Goal: Task Accomplishment & Management: Manage account settings

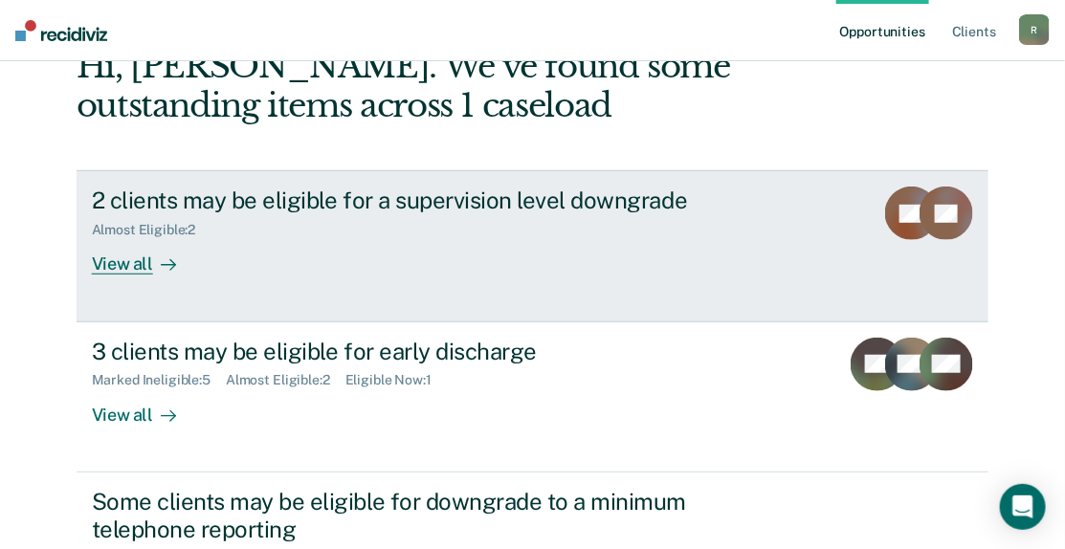
scroll to position [286, 0]
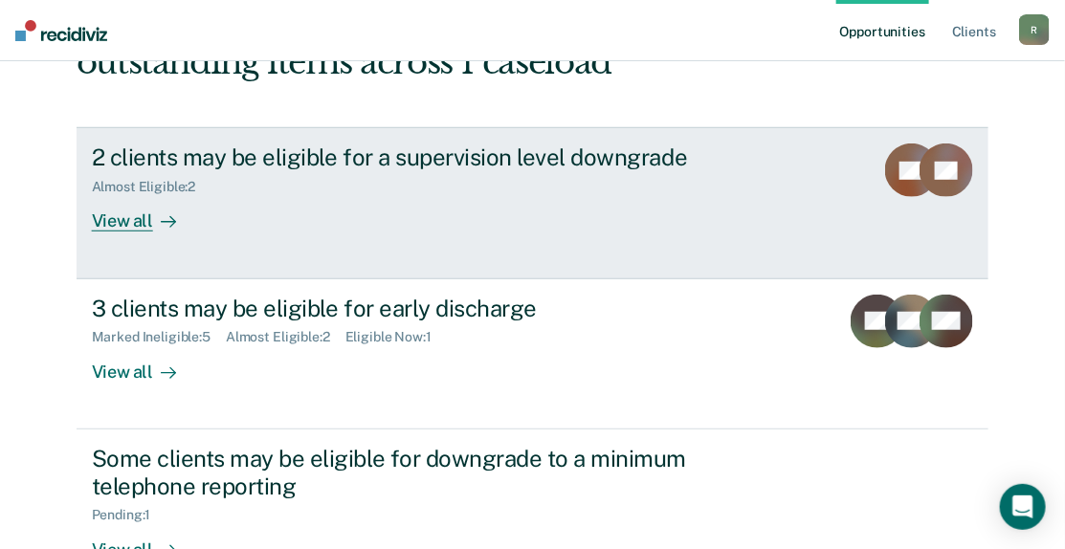
click at [124, 217] on div "View all" at bounding box center [145, 213] width 107 height 37
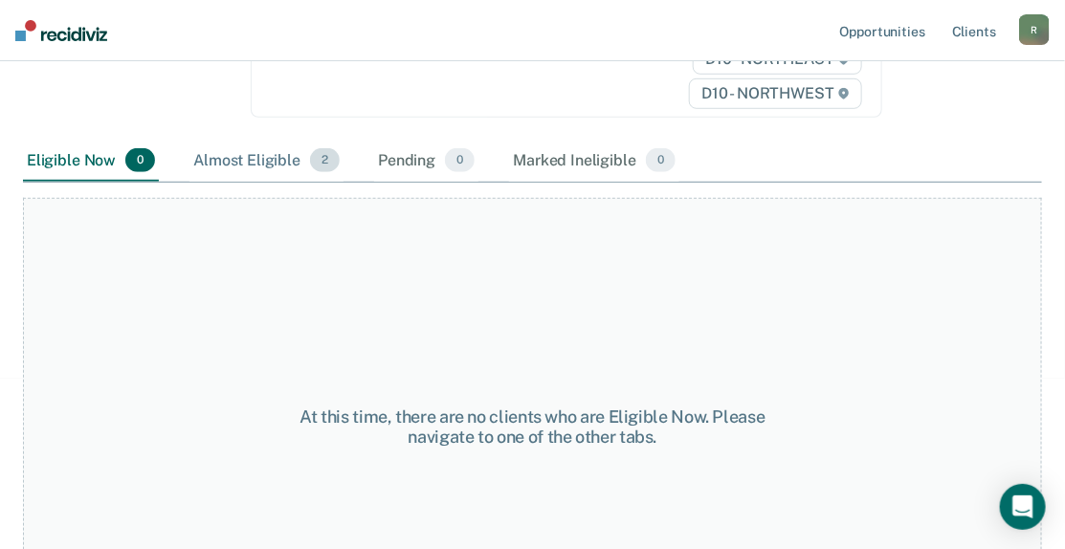
scroll to position [383, 0]
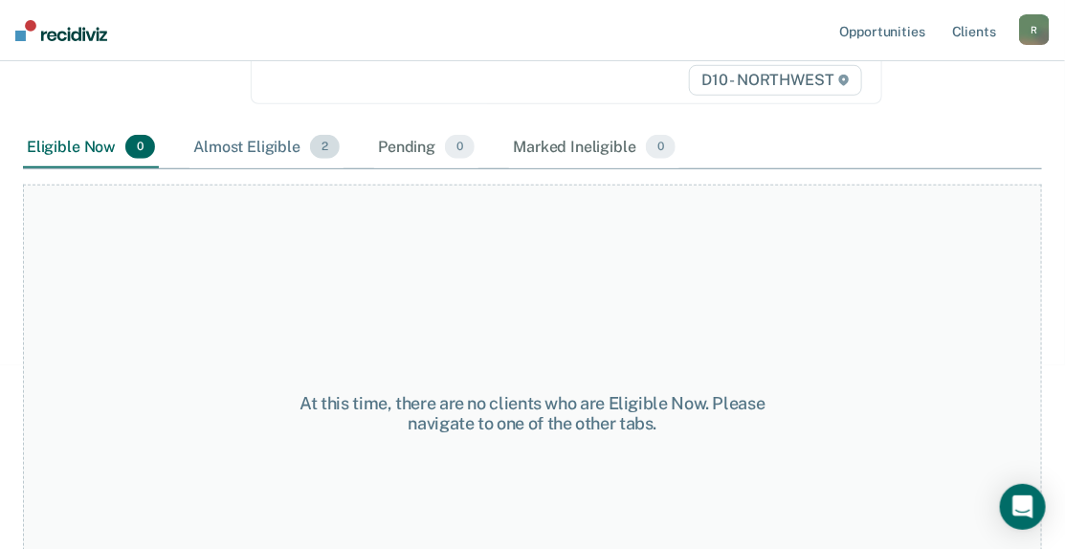
click at [249, 148] on div "Almost Eligible 2" at bounding box center [267, 148] width 154 height 42
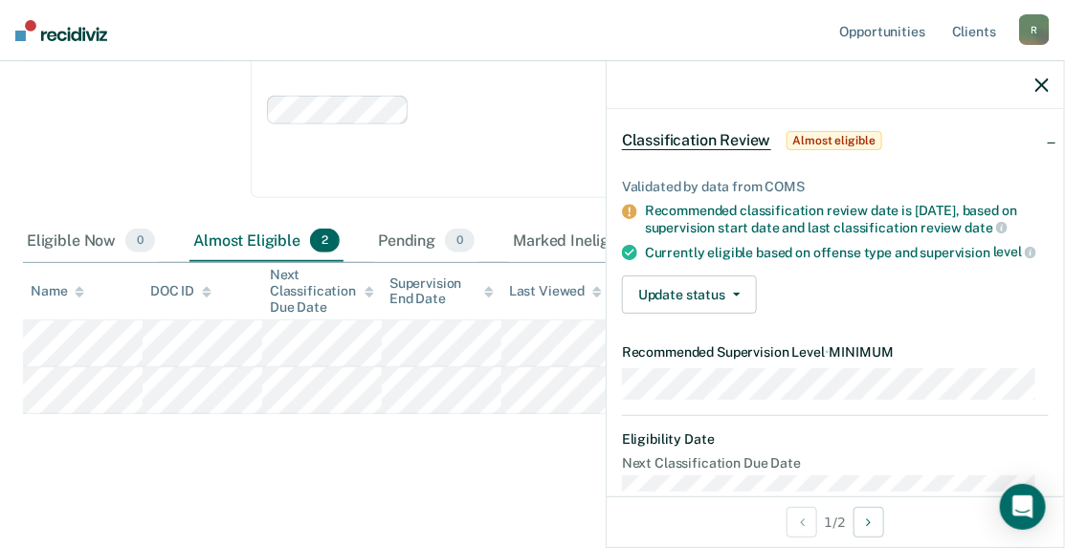
scroll to position [0, 0]
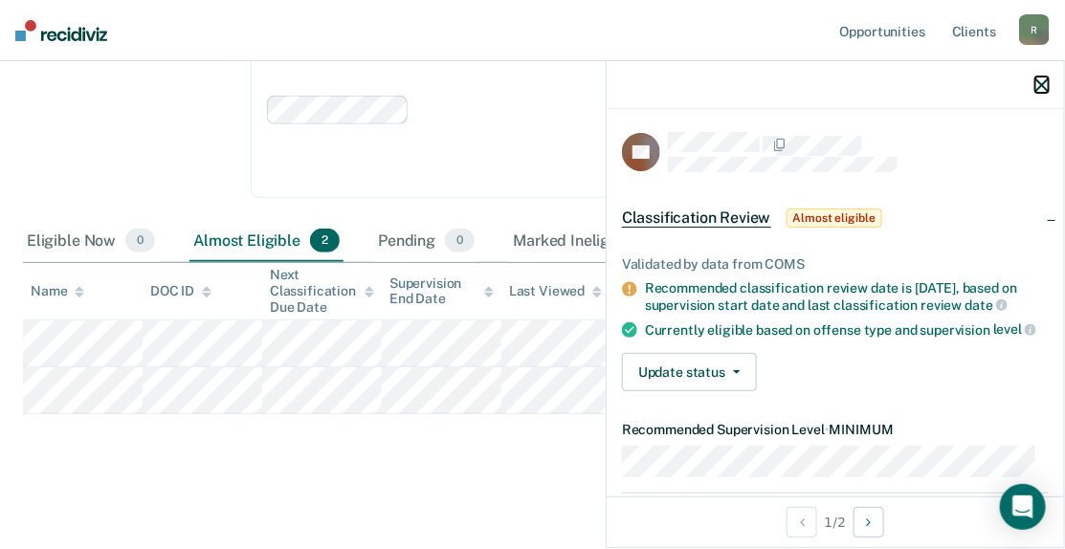
click at [1043, 78] on icon "button" at bounding box center [1042, 84] width 13 height 13
click at [1051, 85] on div at bounding box center [836, 85] width 458 height 48
click at [1043, 80] on icon "button" at bounding box center [1042, 84] width 13 height 13
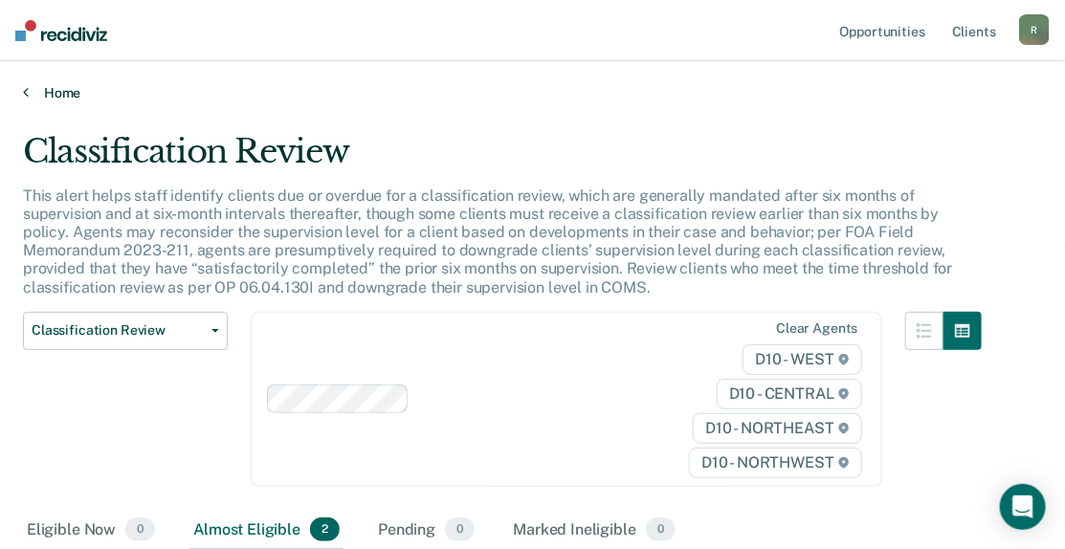
click at [41, 90] on link "Home" at bounding box center [533, 92] width 1020 height 17
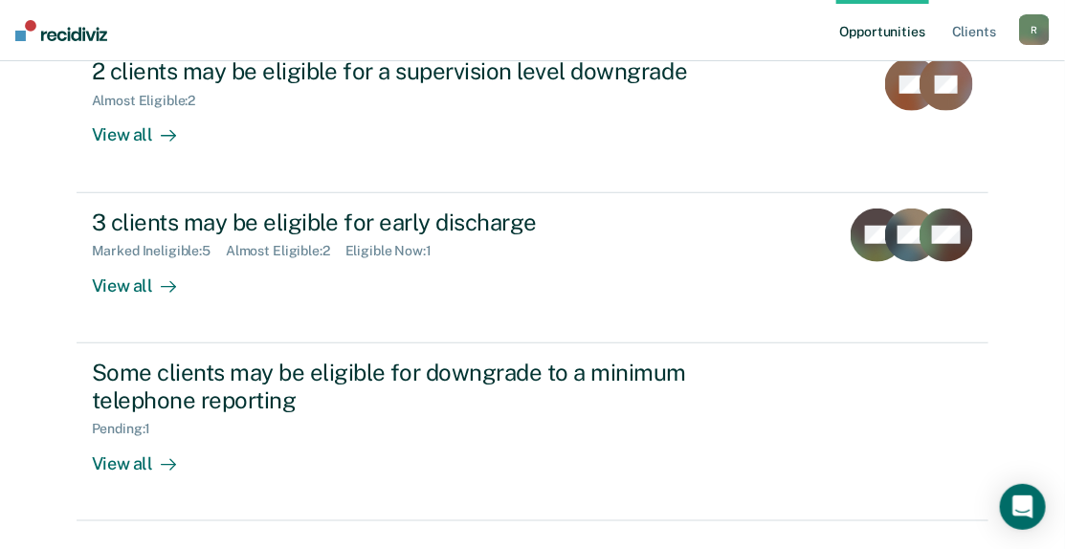
scroll to position [383, 0]
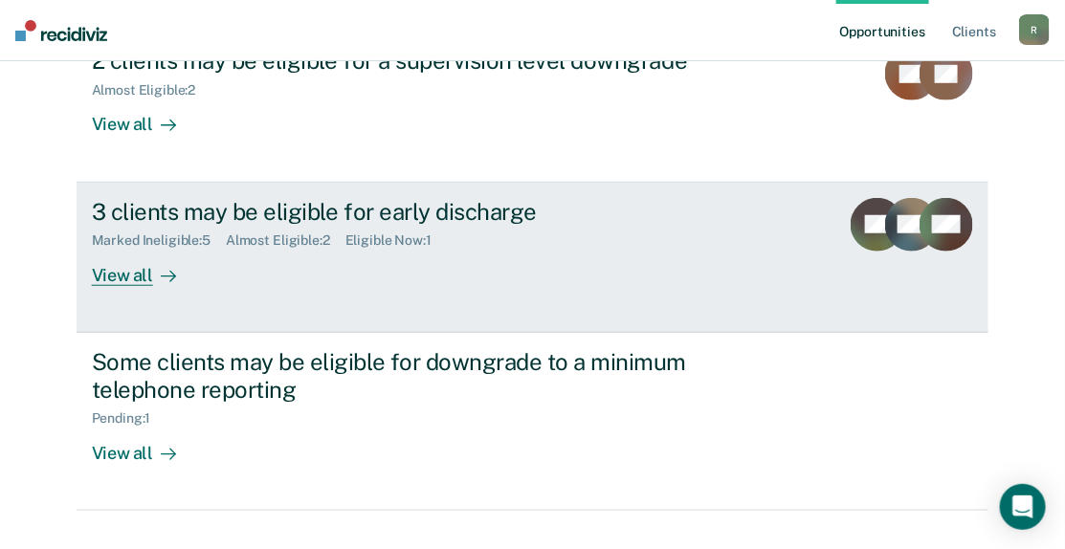
click at [119, 272] on div "View all" at bounding box center [145, 267] width 107 height 37
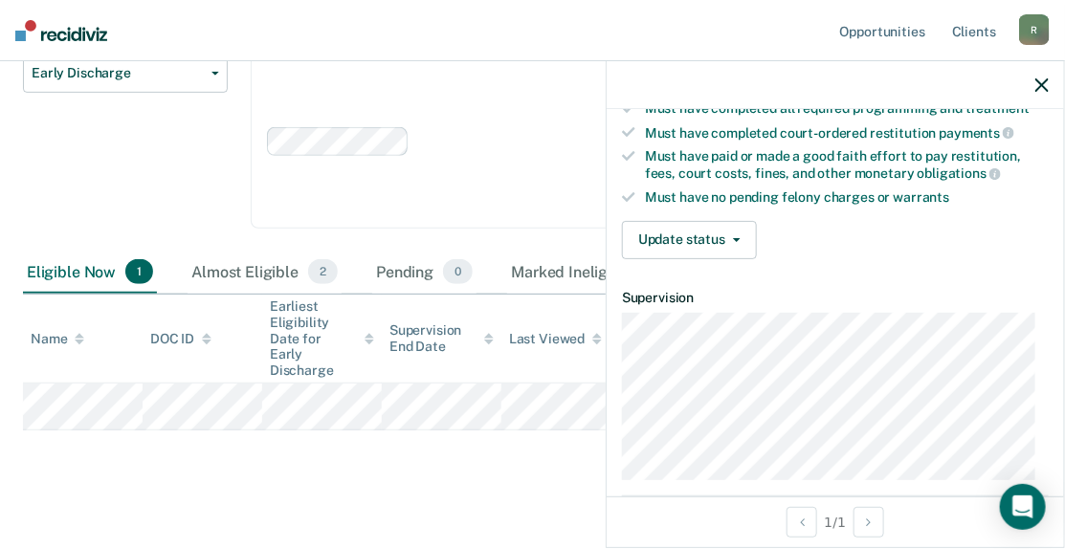
scroll to position [383, 0]
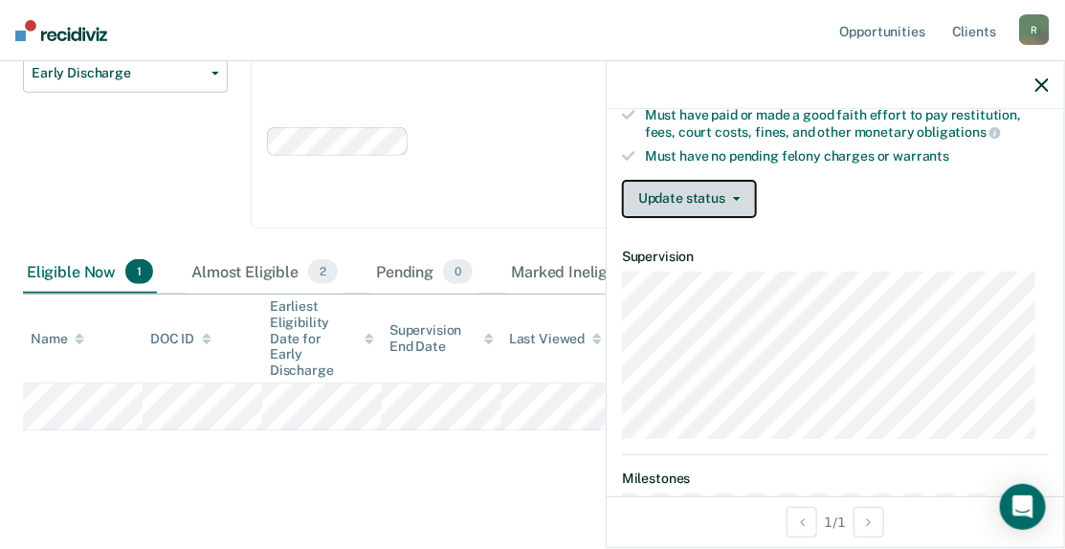
click at [693, 205] on button "Update status" at bounding box center [689, 199] width 135 height 38
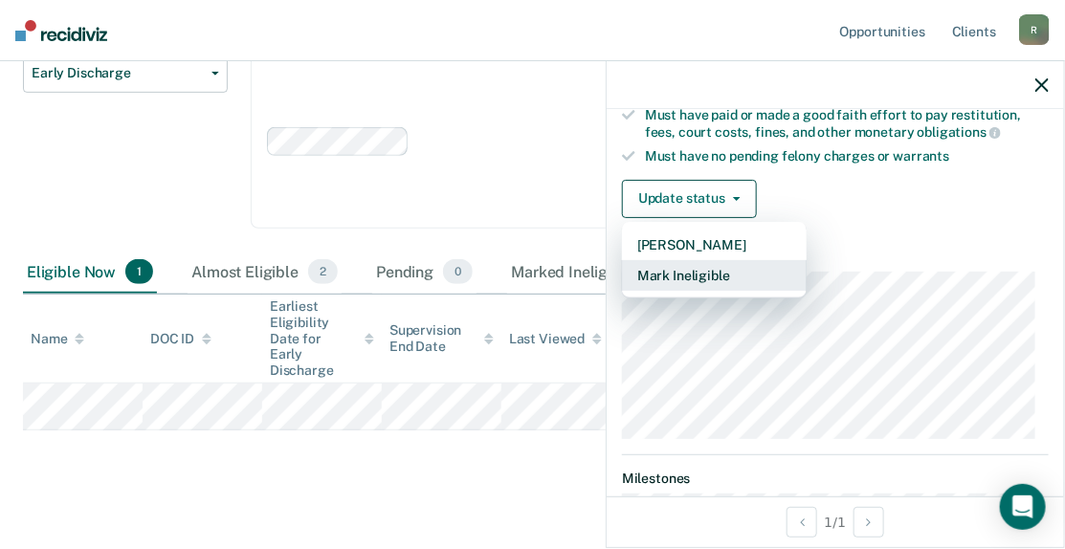
click at [699, 276] on button "Mark Ineligible" at bounding box center [714, 275] width 185 height 31
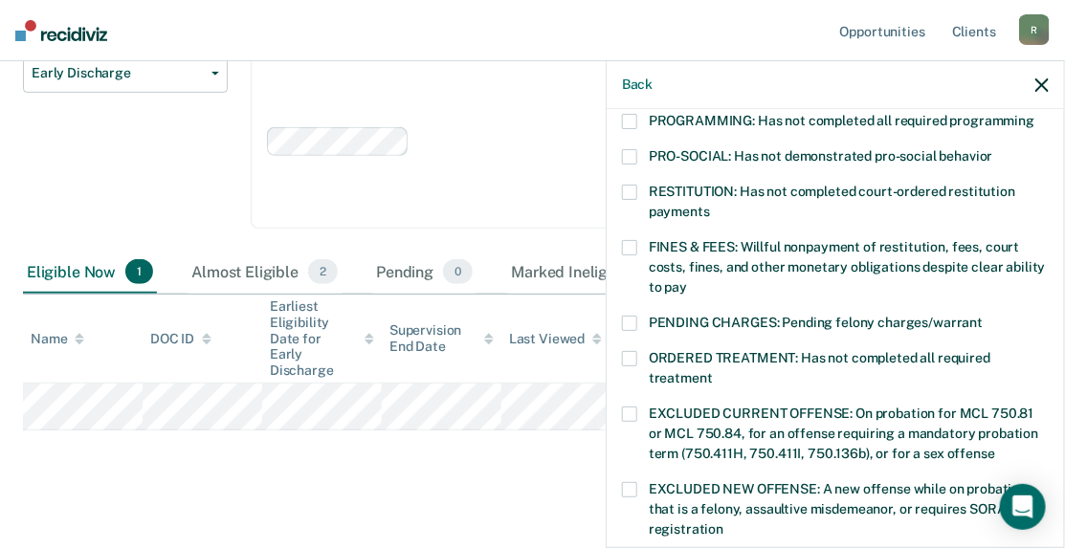
scroll to position [479, 0]
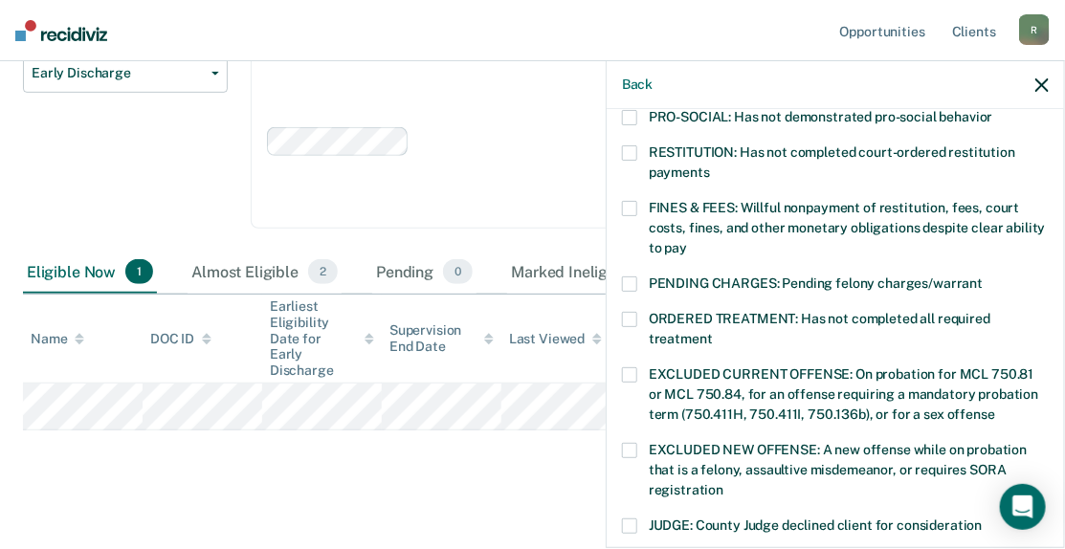
click at [631, 277] on span at bounding box center [629, 284] width 15 height 15
click at [983, 277] on input "PENDING CHARGES: Pending felony charges/warrant" at bounding box center [983, 277] width 0 height 0
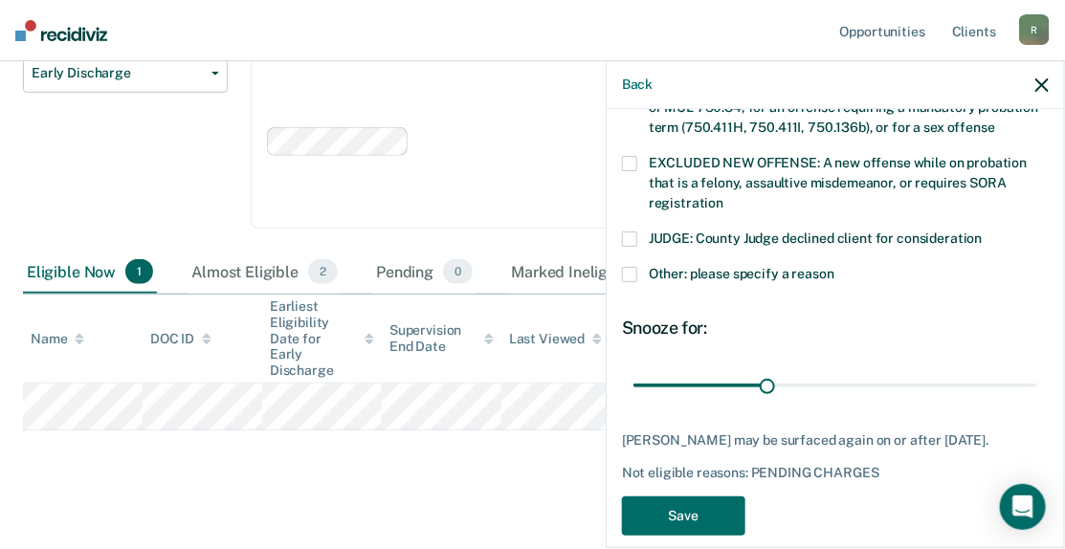
scroll to position [783, 0]
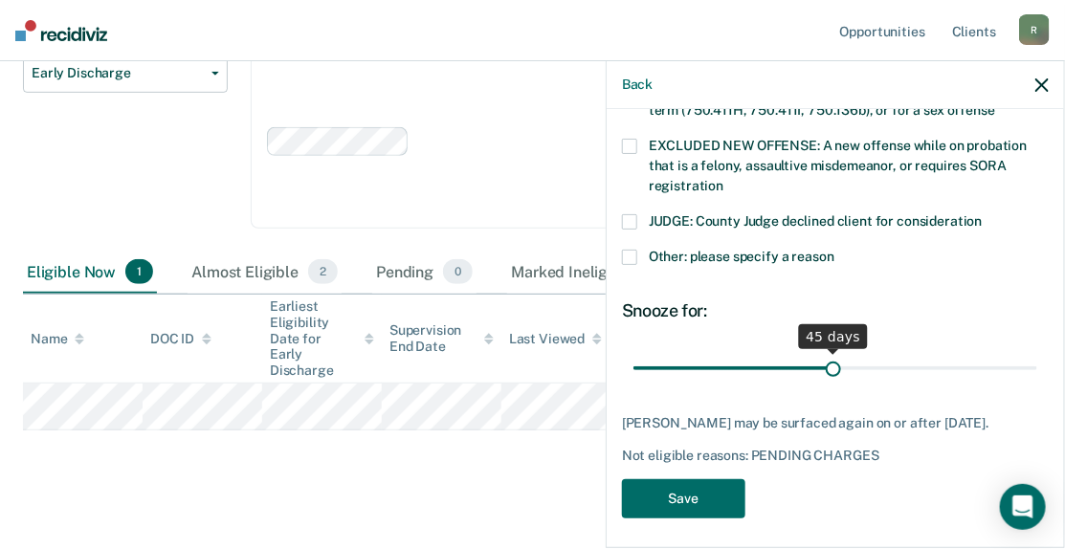
drag, startPoint x: 762, startPoint y: 347, endPoint x: 827, endPoint y: 350, distance: 65.2
type input "45"
click at [827, 351] on input "range" at bounding box center [836, 368] width 404 height 34
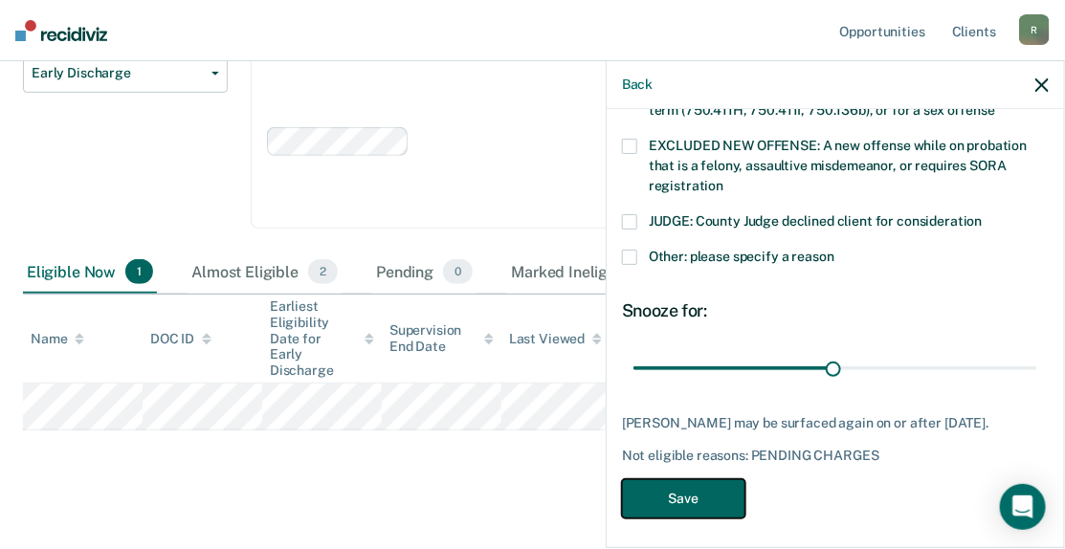
click at [687, 486] on button "Save" at bounding box center [683, 499] width 123 height 39
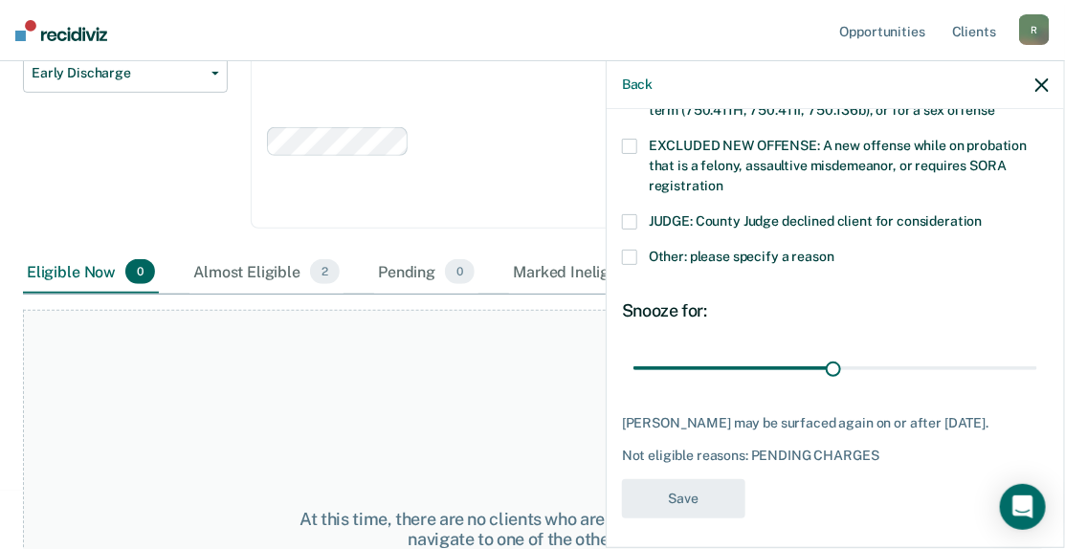
scroll to position [703, 0]
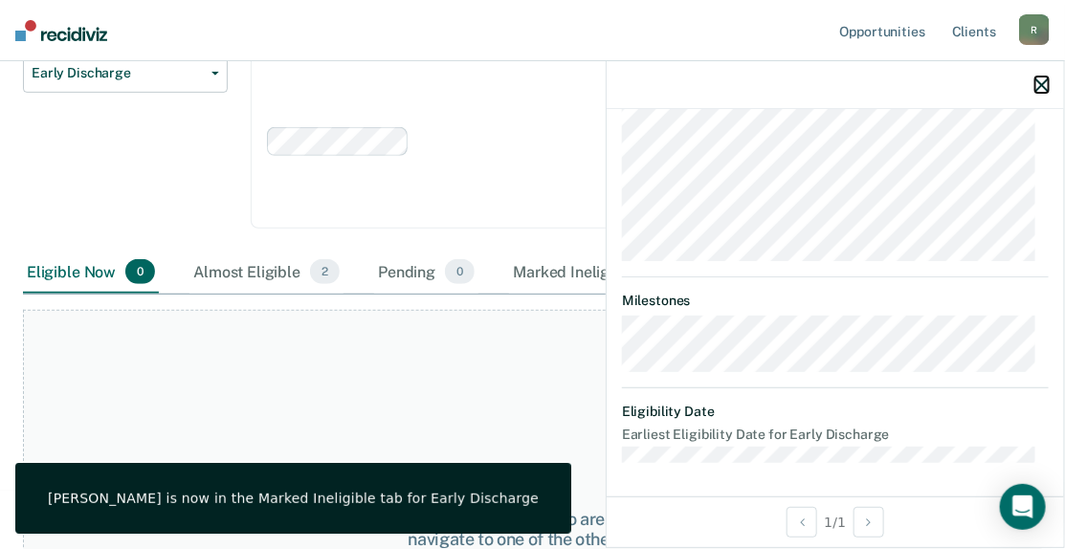
click at [1040, 82] on icon "button" at bounding box center [1042, 84] width 13 height 13
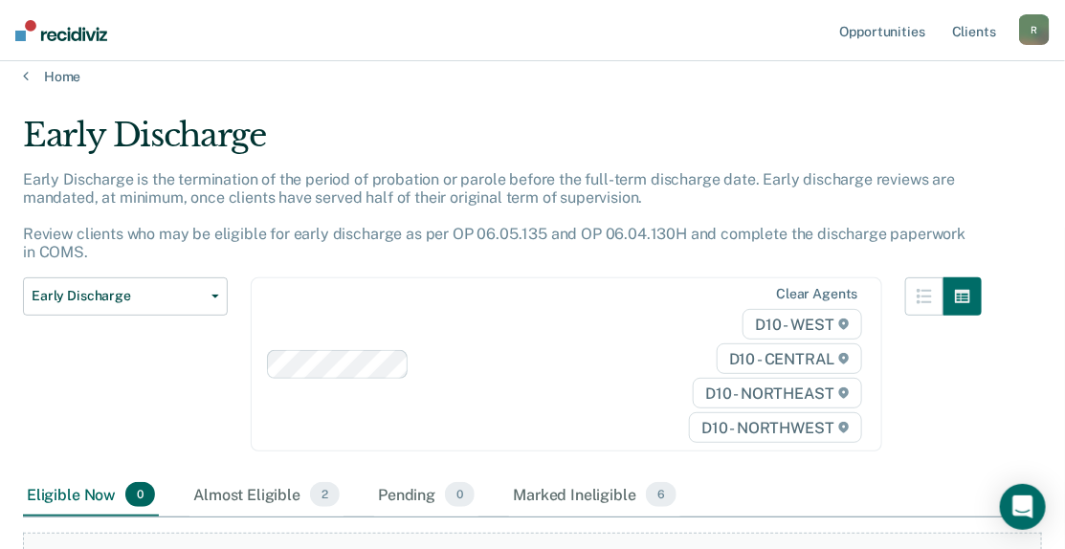
scroll to position [0, 0]
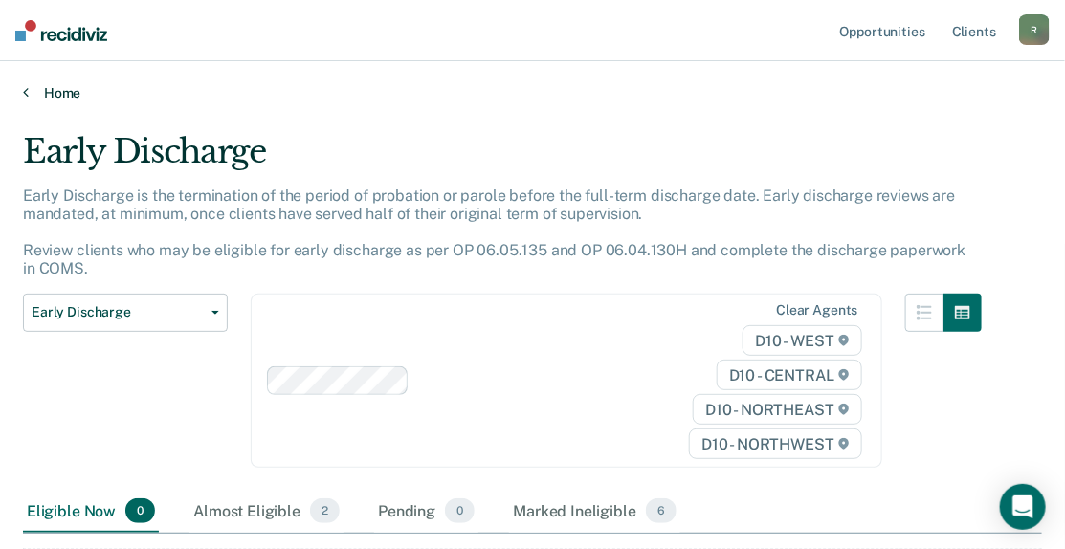
click at [58, 92] on link "Home" at bounding box center [533, 92] width 1020 height 17
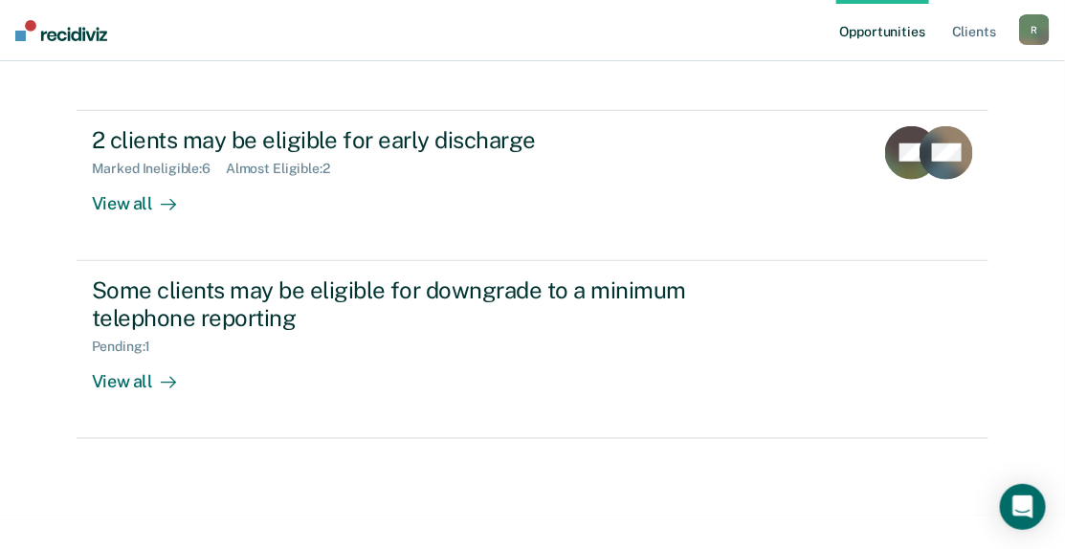
scroll to position [479, 0]
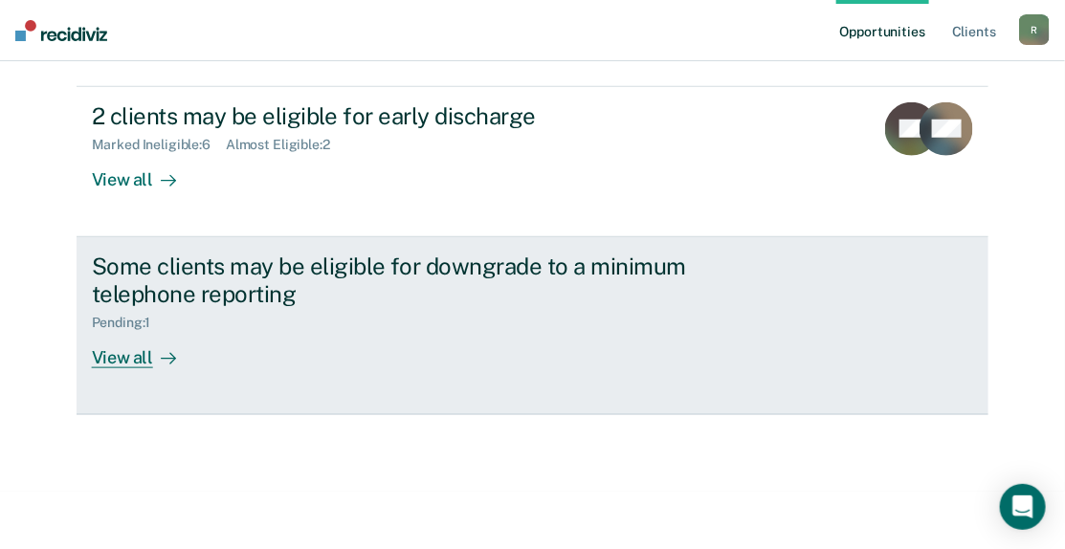
click at [126, 307] on div "Pending : 1" at bounding box center [428, 319] width 672 height 24
